Goal: Task Accomplishment & Management: Use online tool/utility

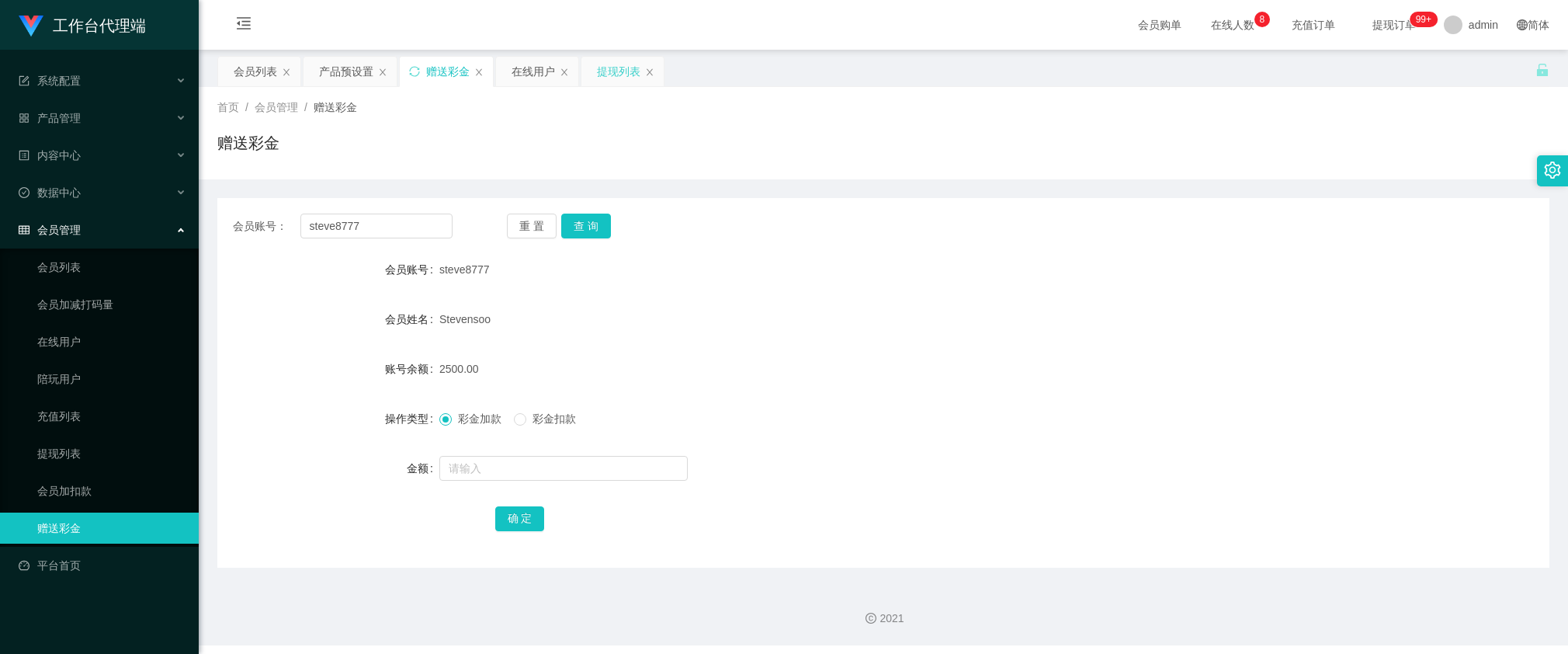
drag, startPoint x: 0, startPoint y: 0, endPoint x: 621, endPoint y: 79, distance: 626.0
click at [621, 78] on div "提现列表" at bounding box center [619, 71] width 43 height 30
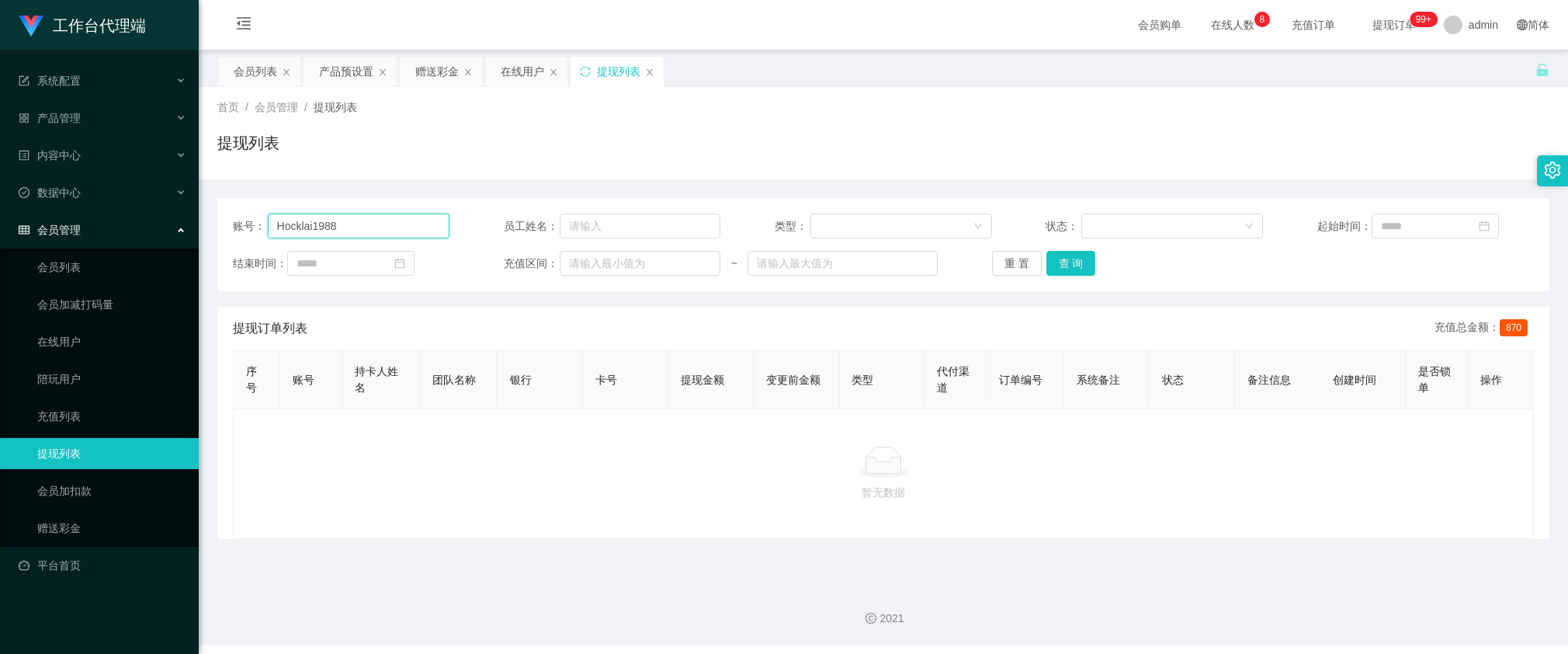
click at [399, 227] on input "Hocklai1988" at bounding box center [359, 226] width 183 height 25
paste input "steve8777"
type input "steve8777"
click at [1080, 269] on button "查 询" at bounding box center [1071, 264] width 49 height 25
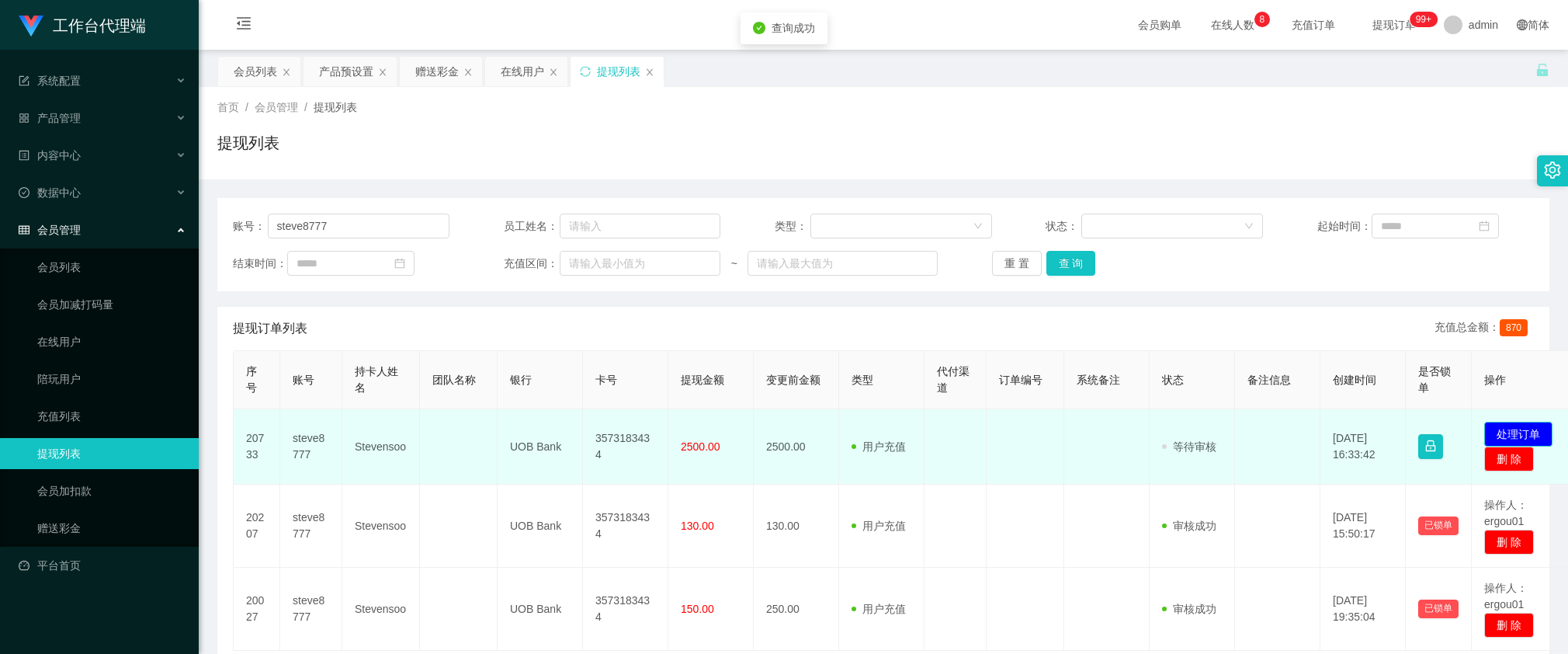
click at [1510, 437] on button "处理订单" at bounding box center [1519, 435] width 68 height 25
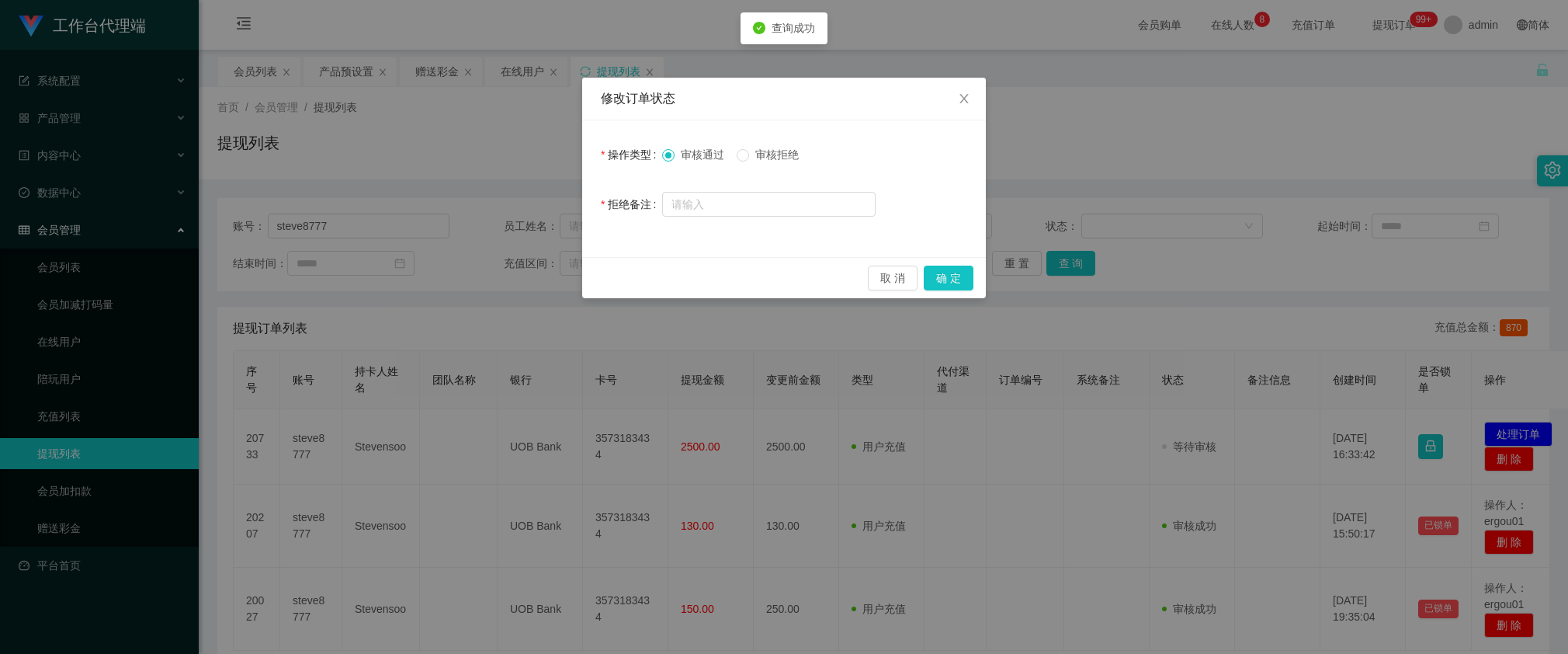
click at [796, 166] on div "审核通过 审核拒绝" at bounding box center [768, 154] width 213 height 31
click at [792, 156] on span "审核拒绝" at bounding box center [777, 155] width 56 height 13
click at [813, 212] on input "text" at bounding box center [768, 204] width 213 height 25
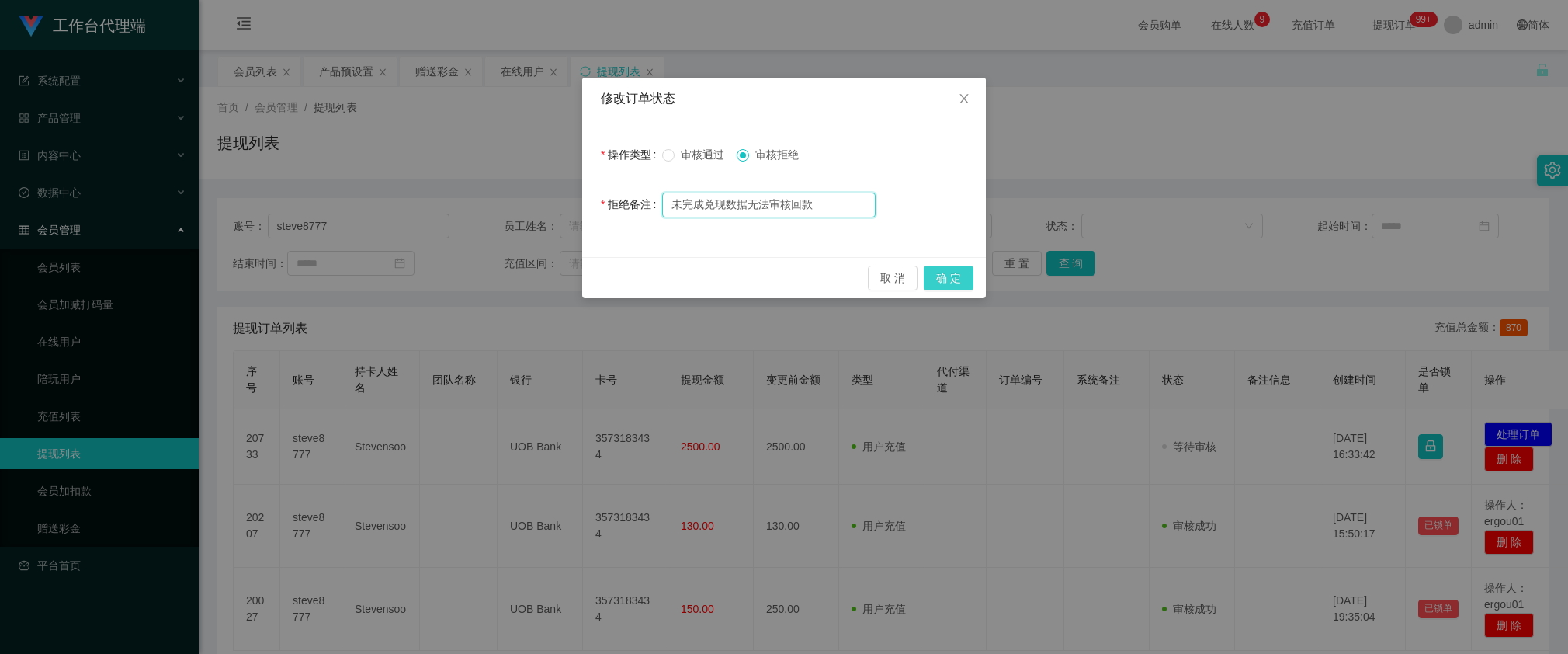
type input "未完成兑现数据无法审核回款"
drag, startPoint x: 937, startPoint y: 281, endPoint x: 918, endPoint y: 288, distance: 20.2
click at [937, 281] on button "确 定" at bounding box center [948, 278] width 49 height 25
